Goal: Information Seeking & Learning: Compare options

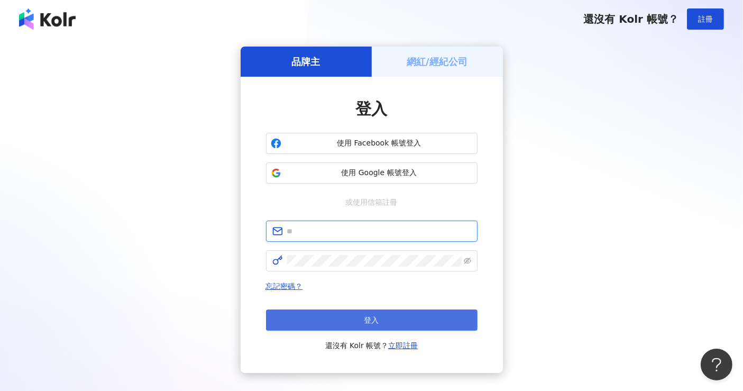
type input "**********"
click at [360, 313] on button "登入" at bounding box center [372, 319] width 212 height 21
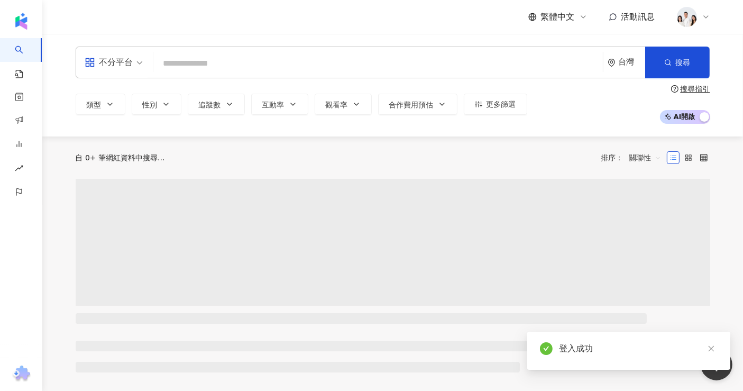
click at [260, 65] on input "search" at bounding box center [378, 63] width 441 height 20
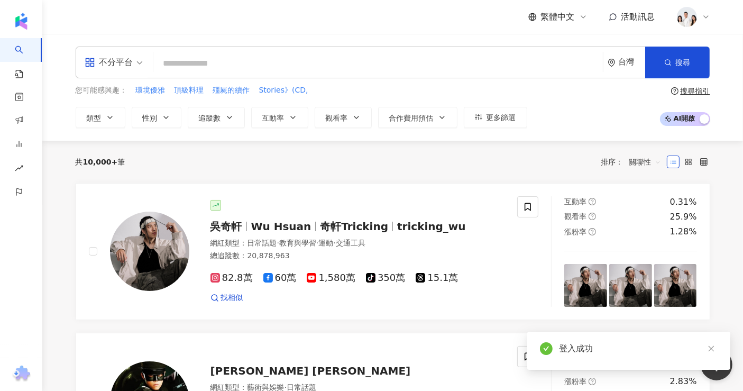
type input "**********"
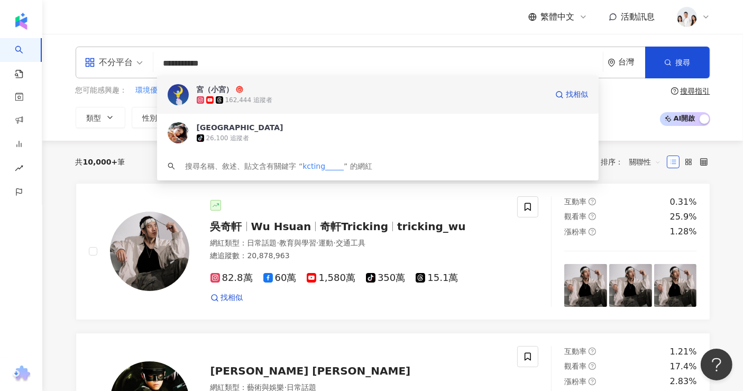
click at [285, 84] on div "宮（小宮） 162,444 追蹤者 找相似" at bounding box center [378, 95] width 442 height 38
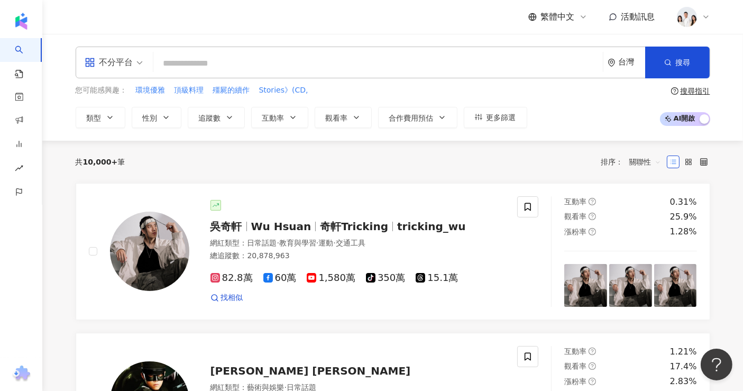
click at [271, 56] on input "search" at bounding box center [378, 63] width 441 height 20
paste input "**********"
type input "**********"
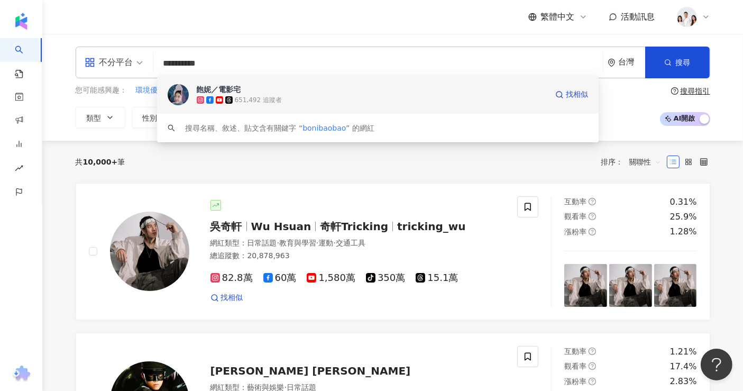
click at [245, 108] on div "飽妮／電影宅 651,492 追蹤者 找相似" at bounding box center [378, 95] width 442 height 38
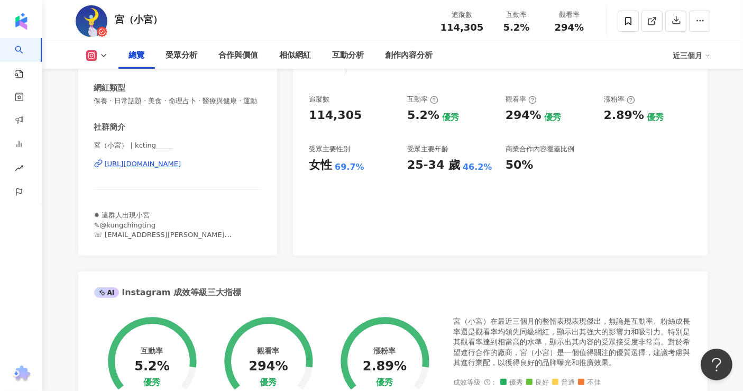
scroll to position [117, 0]
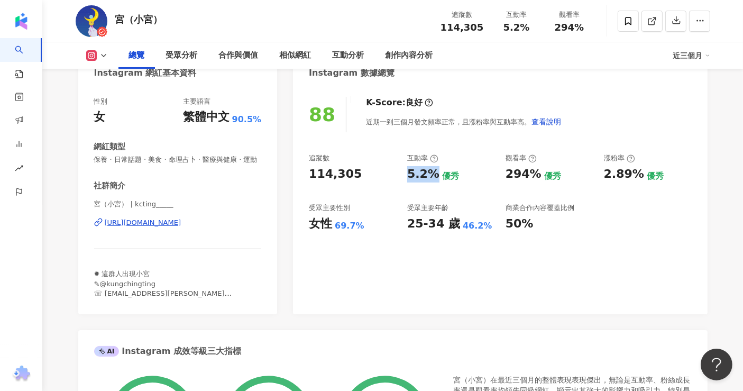
drag, startPoint x: 407, startPoint y: 169, endPoint x: 434, endPoint y: 170, distance: 27.5
click at [434, 170] on div "5.2%" at bounding box center [423, 174] width 32 height 16
copy div "5.2%"
drag, startPoint x: 416, startPoint y: 224, endPoint x: 442, endPoint y: 225, distance: 25.9
click at [442, 225] on div "追蹤數 114,305 互動率 5.2% 優秀 觀看率 294% 優秀 漲粉率 2.89% 優秀 受眾主要性別 女性 69.7% 受眾主要年齡 25-34 歲…" at bounding box center [500, 192] width 382 height 78
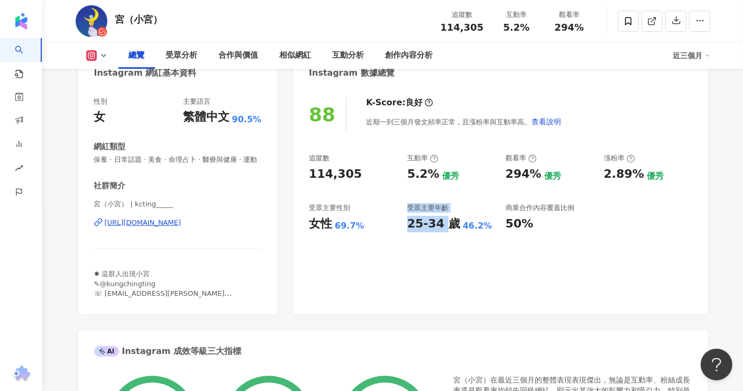
click at [435, 231] on div "25-34 歲" at bounding box center [433, 224] width 53 height 16
click at [412, 229] on div "25-34 歲" at bounding box center [433, 224] width 53 height 16
drag, startPoint x: 408, startPoint y: 223, endPoint x: 438, endPoint y: 224, distance: 29.7
click at [438, 224] on div "25-34 歲" at bounding box center [433, 224] width 53 height 16
copy div "25-34"
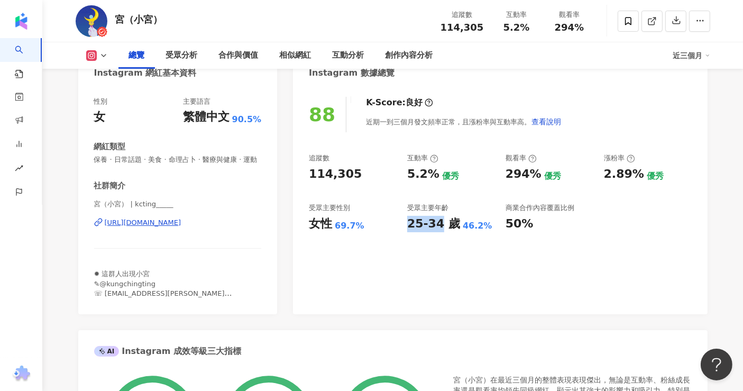
scroll to position [0, 0]
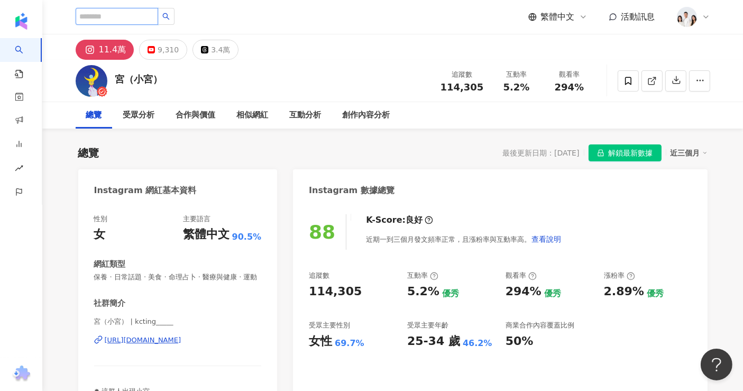
click at [144, 20] on input "search" at bounding box center [117, 16] width 83 height 17
paste input "**********"
type input "**********"
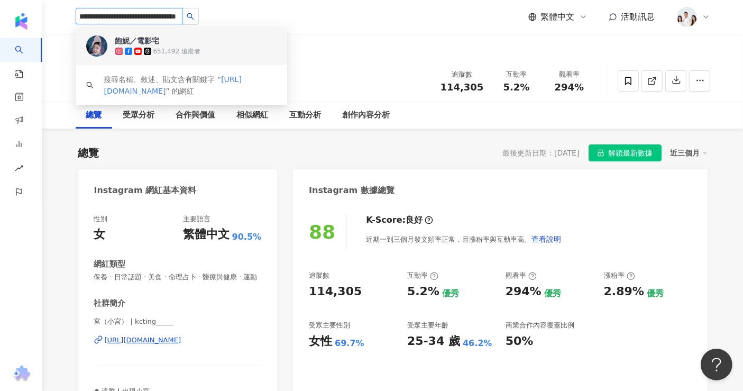
click at [169, 42] on span "飽妮／電影宅" at bounding box center [149, 40] width 69 height 11
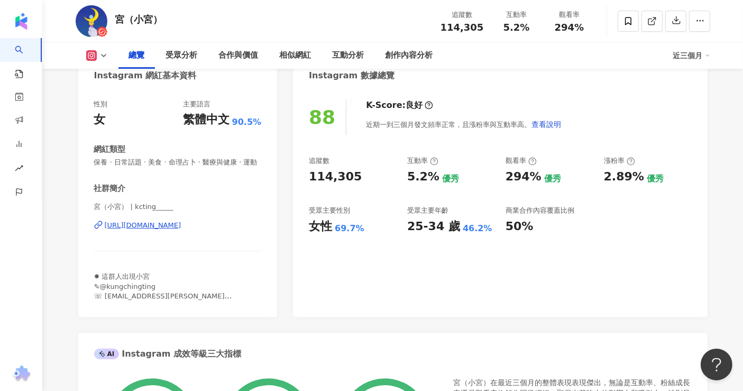
scroll to position [117, 0]
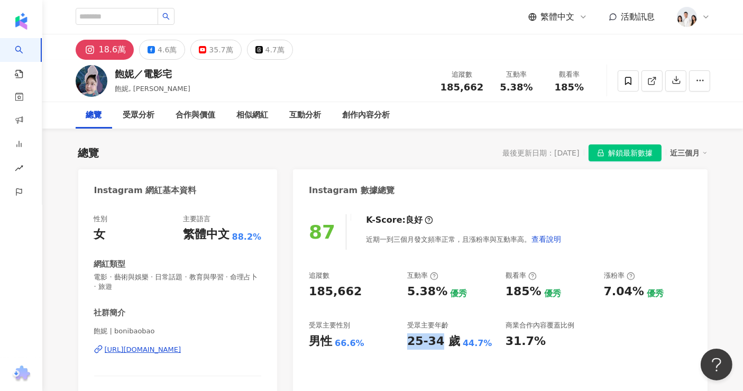
drag, startPoint x: 406, startPoint y: 343, endPoint x: 438, endPoint y: 345, distance: 31.8
click at [438, 345] on div "追蹤數 185,662 互動率 5.38% 優秀 觀看率 185% 優秀 漲粉率 7.04% 優秀 受眾主要性別 男性 66.6% 受眾主要年齡 25-34 …" at bounding box center [500, 310] width 382 height 78
copy div "25-34"
drag, startPoint x: 404, startPoint y: 281, endPoint x: 415, endPoint y: 288, distance: 13.3
click at [415, 288] on div "追蹤數 185,662 互動率 5.38% 優秀 觀看率 185% 優秀 漲粉率 7.04% 優秀 受眾主要性別 男性 66.6% 受眾主要年齡 25-34 …" at bounding box center [500, 310] width 382 height 78
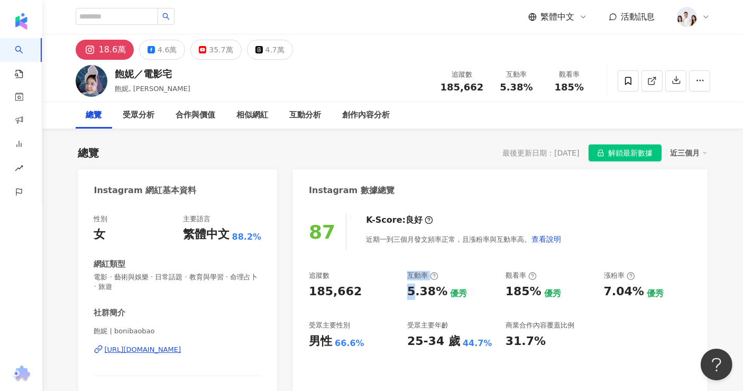
click at [415, 298] on div "5.38%" at bounding box center [427, 292] width 40 height 16
drag, startPoint x: 408, startPoint y: 294, endPoint x: 441, endPoint y: 295, distance: 32.8
click at [441, 295] on div "5.38%" at bounding box center [427, 292] width 40 height 16
copy div "5.38%"
click at [158, 13] on input "search" at bounding box center [117, 16] width 83 height 17
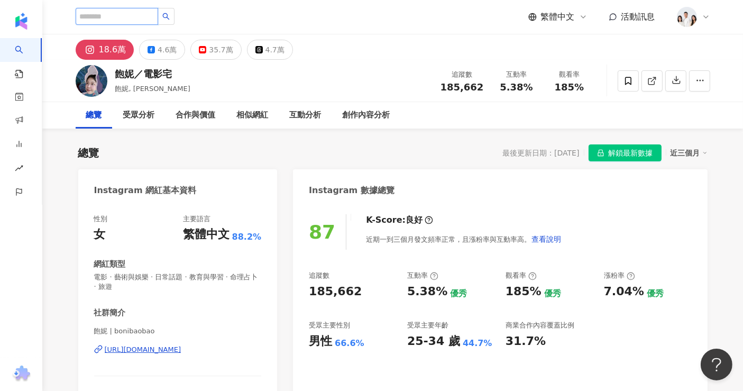
paste input "*********"
type input "*********"
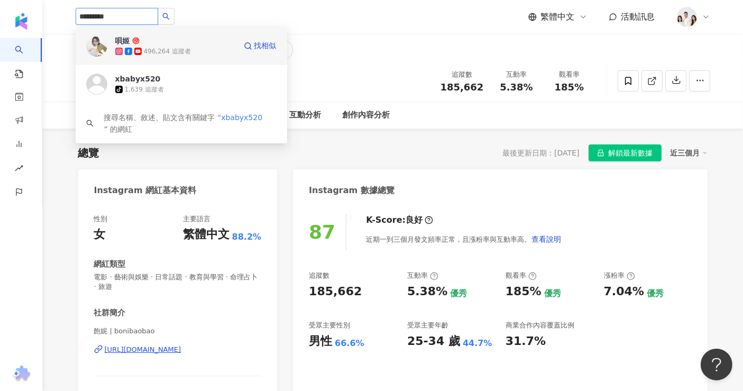
click at [167, 43] on span "唄姬" at bounding box center [149, 40] width 69 height 11
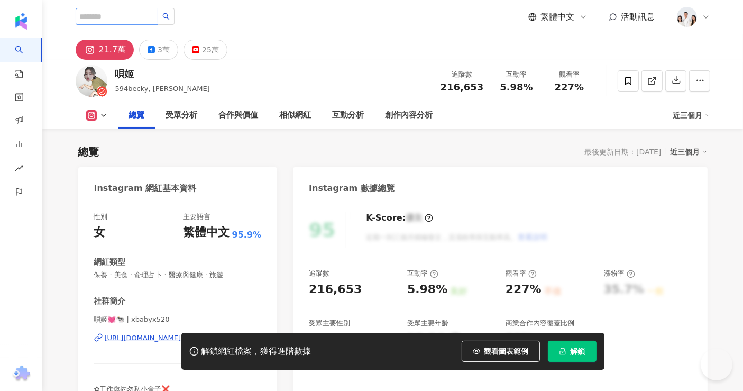
drag, startPoint x: 177, startPoint y: 29, endPoint x: 165, endPoint y: 16, distance: 18.3
click at [173, 25] on div "繁體中文 活動訊息" at bounding box center [393, 17] width 635 height 34
click at [158, 13] on input "search" at bounding box center [117, 16] width 83 height 17
paste input "*********"
type input "*********"
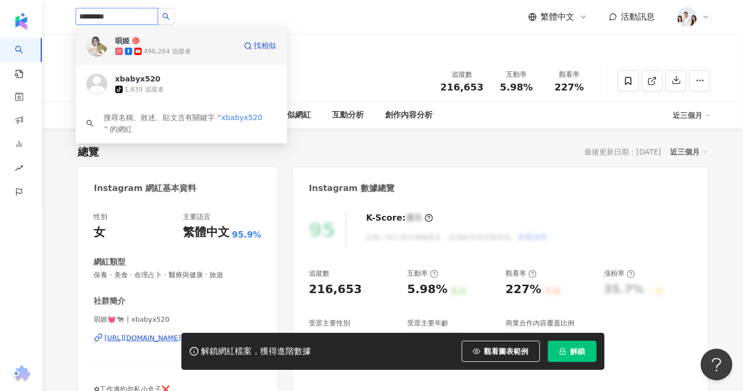
click at [163, 52] on div "496,264 追蹤者" at bounding box center [167, 51] width 47 height 9
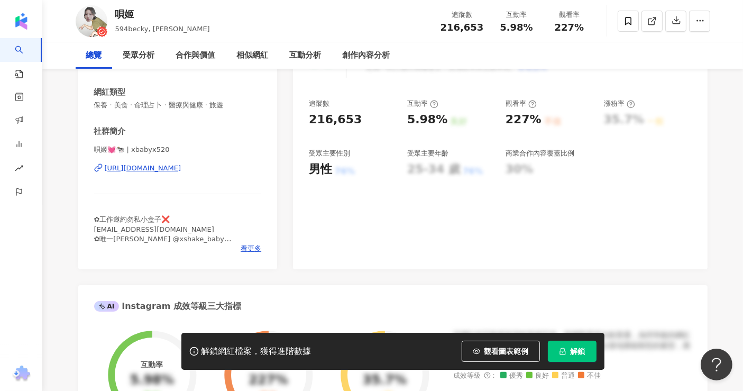
scroll to position [176, 0]
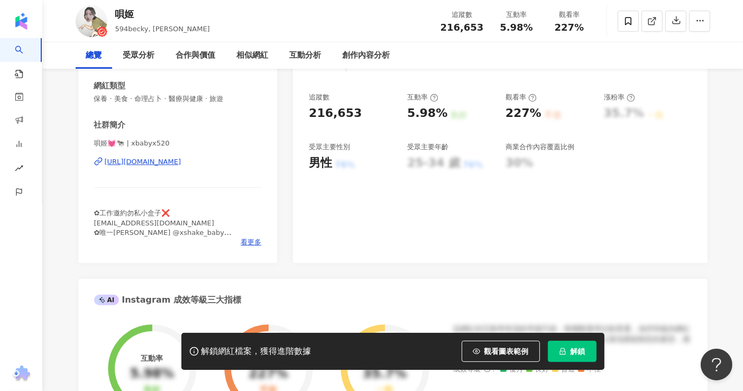
click at [571, 351] on span "解鎖" at bounding box center [578, 351] width 15 height 8
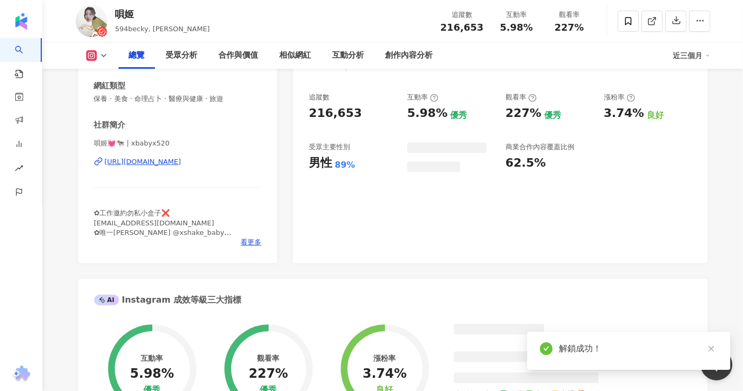
scroll to position [59, 0]
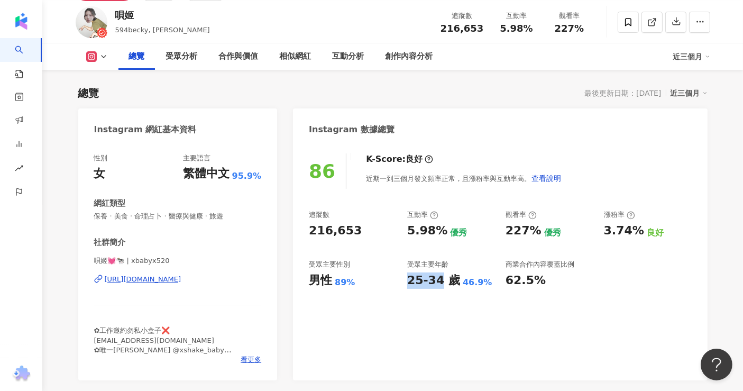
drag, startPoint x: 409, startPoint y: 278, endPoint x: 439, endPoint y: 280, distance: 29.2
click at [439, 280] on div "25-34 歲" at bounding box center [433, 280] width 53 height 16
copy div "25-34"
drag, startPoint x: 412, startPoint y: 230, endPoint x: 441, endPoint y: 236, distance: 29.8
click at [441, 236] on div "5.98%" at bounding box center [427, 231] width 40 height 16
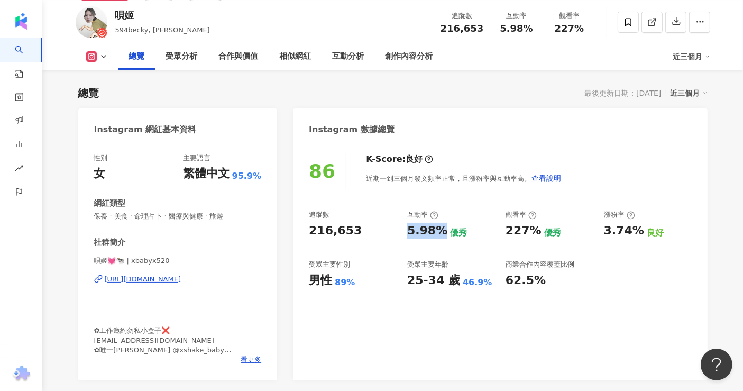
copy div "5.98%"
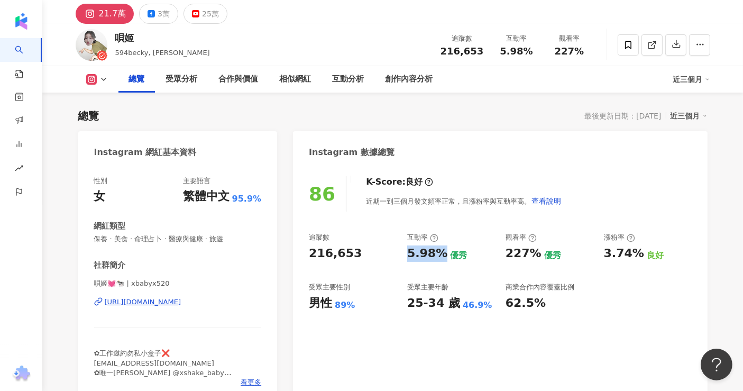
scroll to position [0, 0]
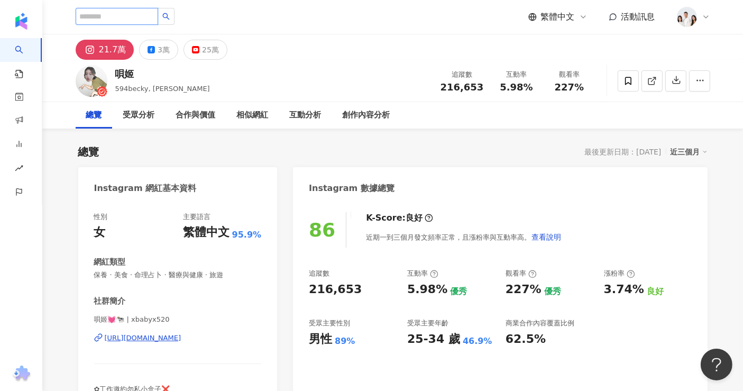
click at [127, 14] on input "search" at bounding box center [117, 16] width 83 height 17
paste input "******"
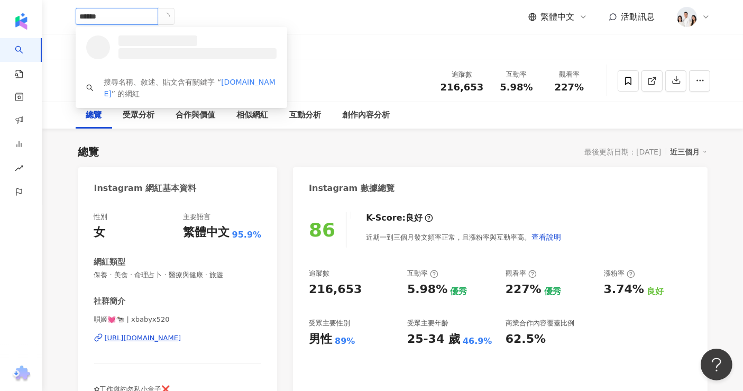
type input "******"
click at [147, 17] on input "******" at bounding box center [117, 16] width 83 height 17
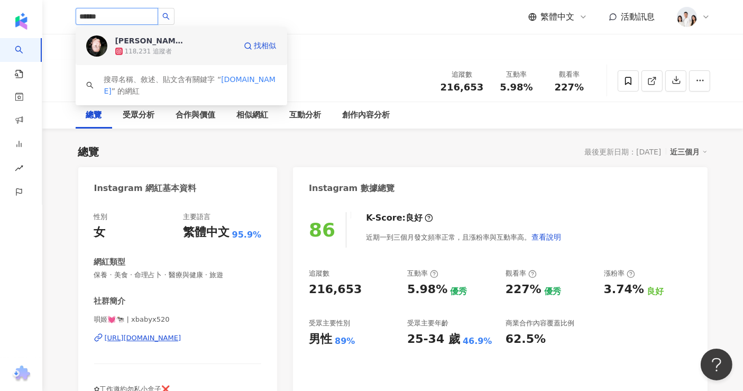
click at [120, 48] on icon at bounding box center [118, 51] width 7 height 7
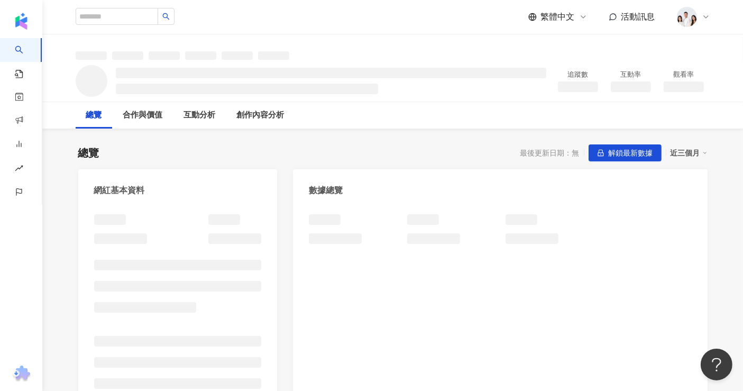
scroll to position [117, 0]
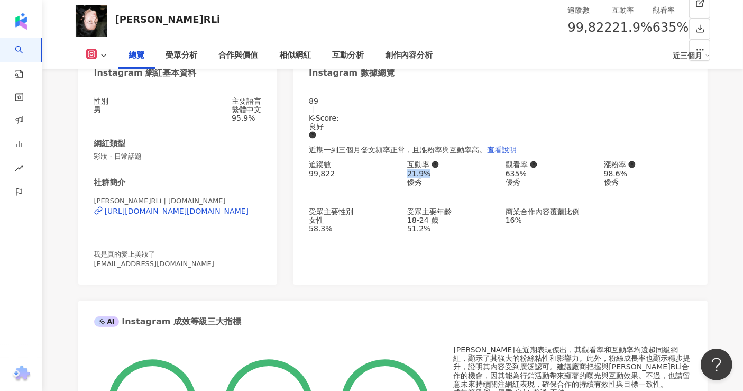
drag, startPoint x: 405, startPoint y: 169, endPoint x: 444, endPoint y: 172, distance: 39.2
click at [444, 172] on div "追蹤數 99,822 互動率 21.9% 優秀 觀看率 635% 優秀 漲粉率 98.6% 優秀 受眾主要性別 女性 58.3% 受眾主要年齡 18-24 歲…" at bounding box center [500, 196] width 382 height 72
click at [404, 224] on div "追蹤數 99,822 互動率 21.9% 優秀 觀看率 635% 優秀 漲粉率 98.6% 優秀 受眾主要性別 女性 58.3% 受眾主要年齡 18-24 歲…" at bounding box center [500, 196] width 382 height 72
drag, startPoint x: 407, startPoint y: 226, endPoint x: 441, endPoint y: 227, distance: 33.9
click at [441, 224] on div "18-24 歲" at bounding box center [451, 220] width 88 height 8
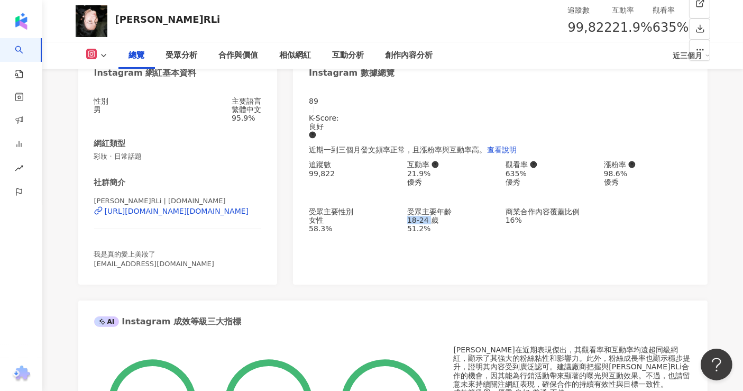
copy div "18-24"
drag, startPoint x: 397, startPoint y: 275, endPoint x: 409, endPoint y: 258, distance: 20.5
click at [397, 274] on div "89 K-Score : 良好 近期一到三個月發文頻率正常，且漲粉率與互動率高。 查看說明 追蹤數 99,822 互動率 21.9% 優秀 觀看率 635% …" at bounding box center [500, 185] width 414 height 198
drag, startPoint x: 408, startPoint y: 225, endPoint x: 438, endPoint y: 224, distance: 30.2
click at [438, 224] on div "18-24 歲" at bounding box center [451, 220] width 88 height 8
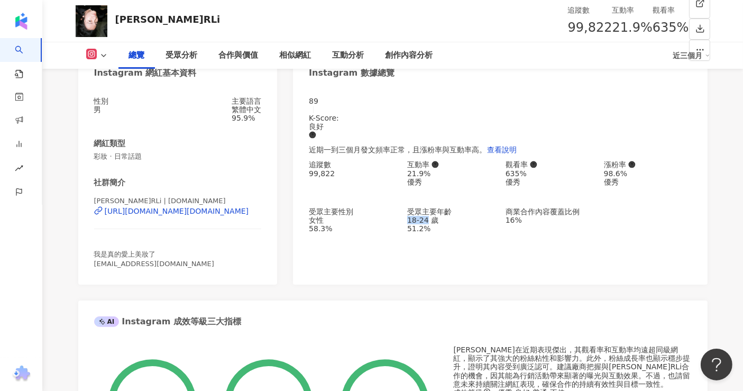
copy div "18-24"
